Goal: Task Accomplishment & Management: Manage account settings

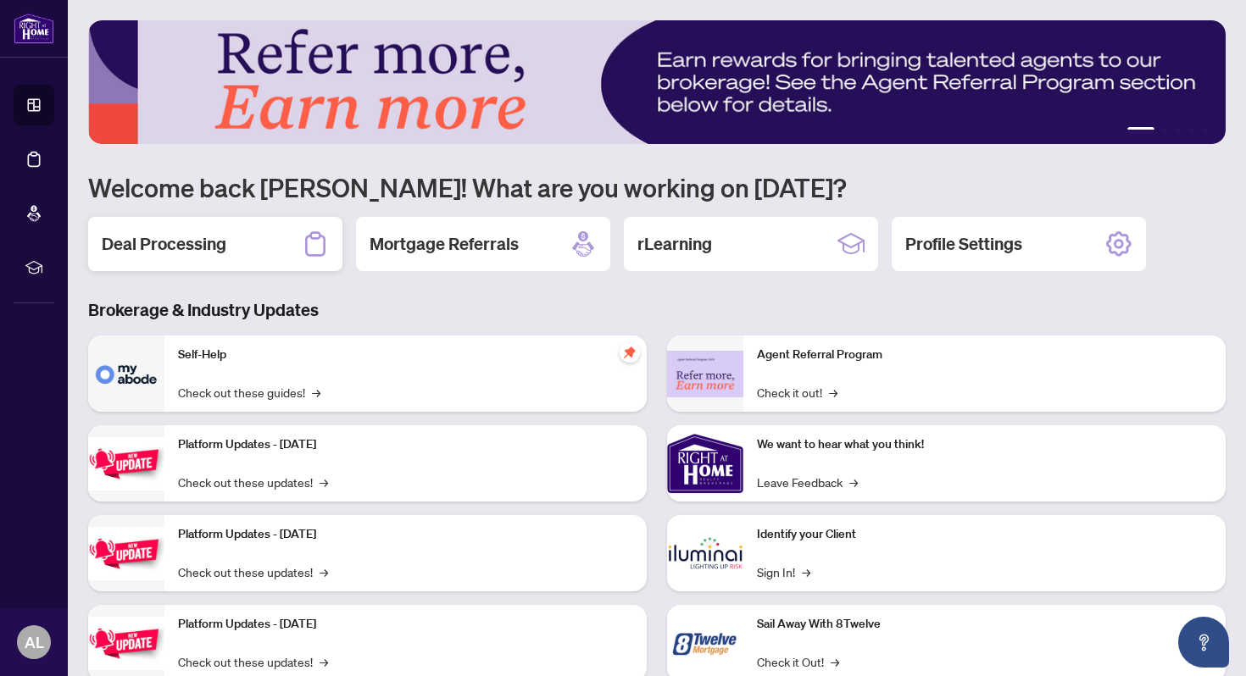
click at [291, 247] on div "Deal Processing" at bounding box center [215, 244] width 254 height 54
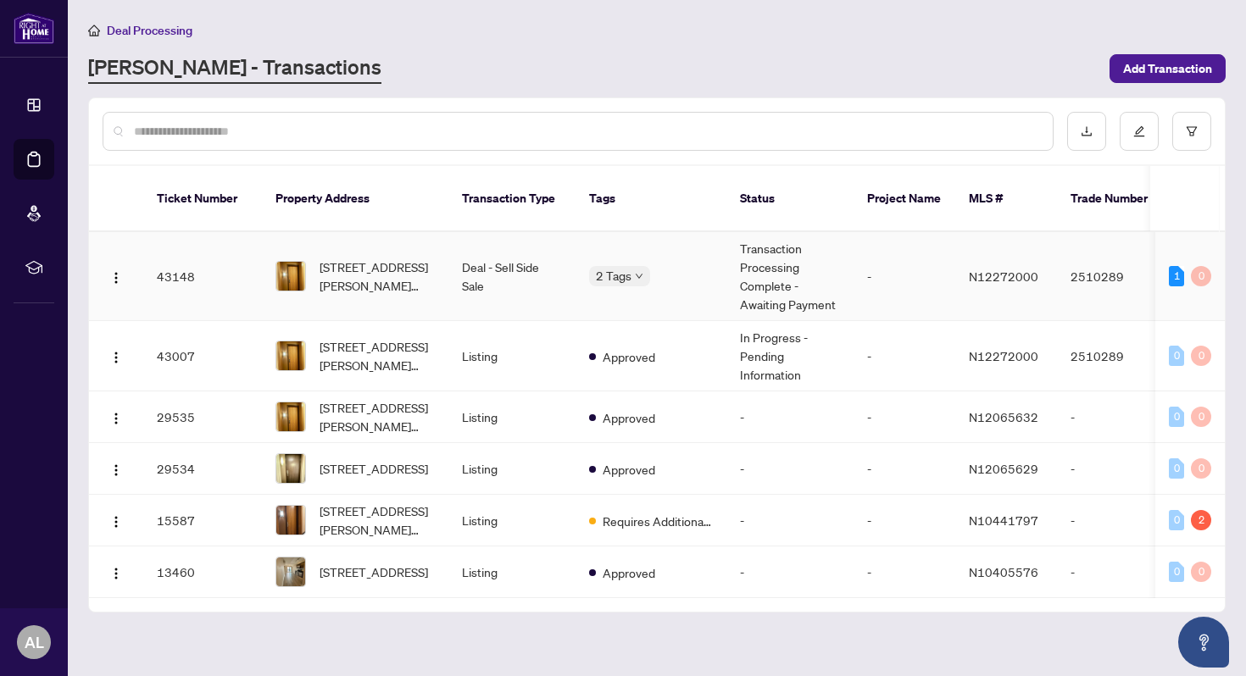
click at [701, 271] on td "2 Tags" at bounding box center [650, 276] width 151 height 89
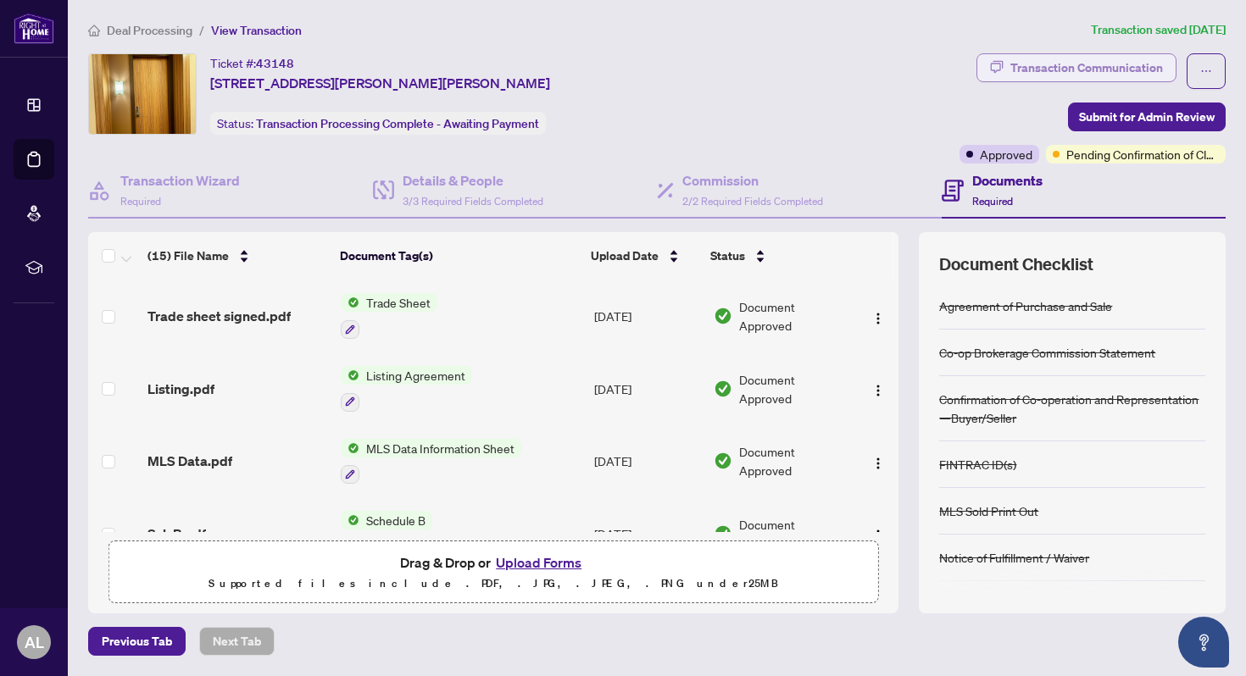
click at [1041, 77] on div "Transaction Communication" at bounding box center [1086, 67] width 153 height 27
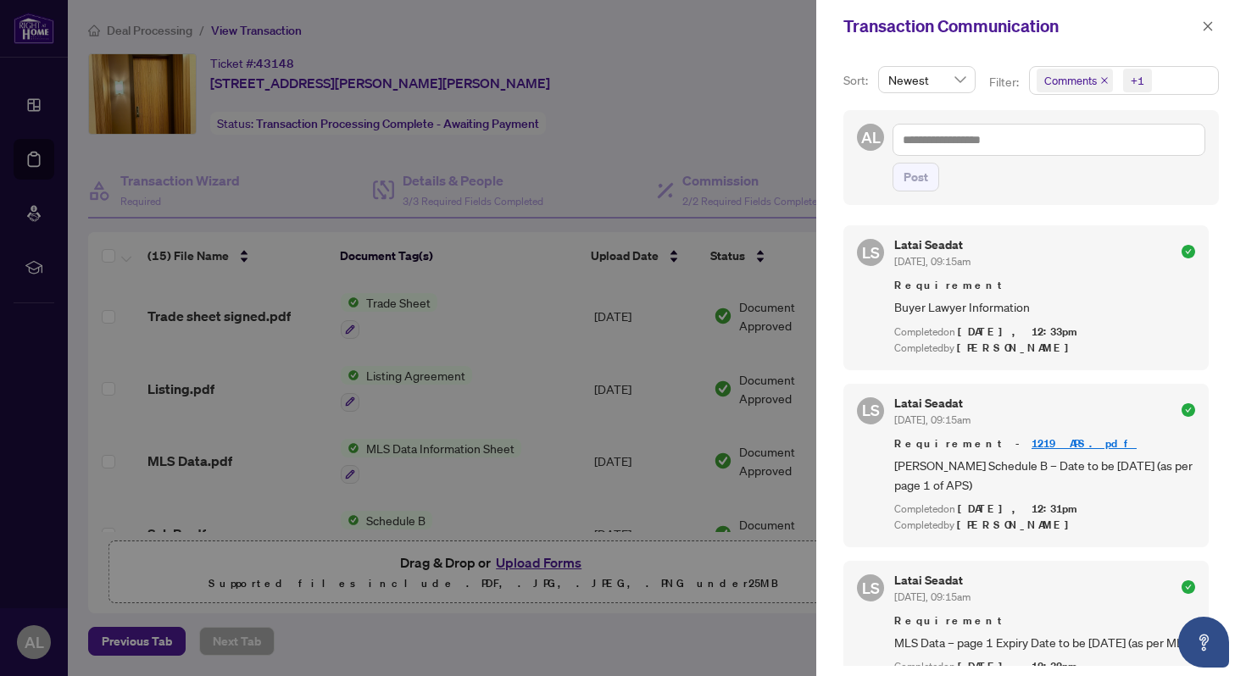
click at [760, 48] on div at bounding box center [623, 338] width 1246 height 676
click at [1213, 34] on span "button" at bounding box center [1208, 26] width 12 height 27
